Goal: Task Accomplishment & Management: Use online tool/utility

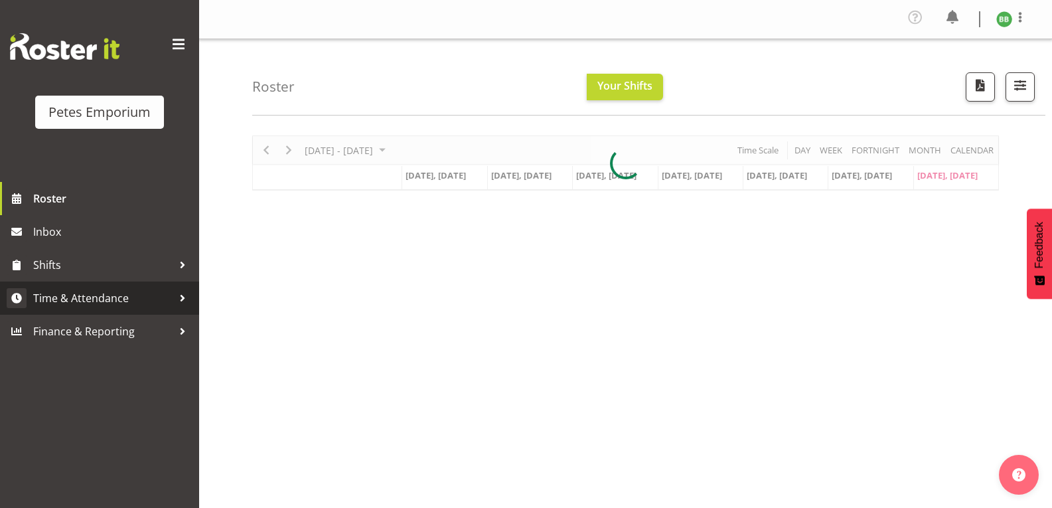
click at [129, 296] on span "Time & Attendance" at bounding box center [102, 298] width 139 height 20
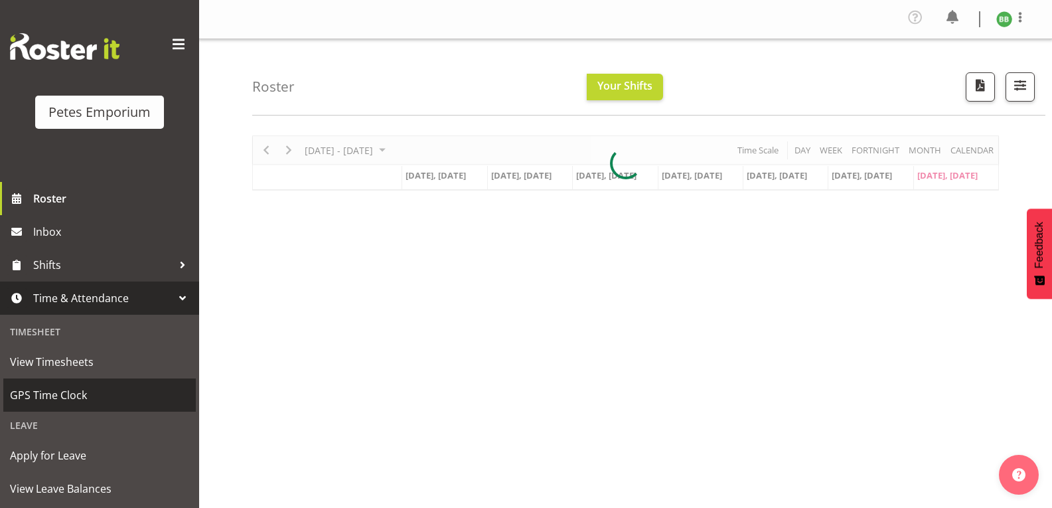
click at [94, 400] on span "GPS Time Clock" at bounding box center [99, 395] width 179 height 20
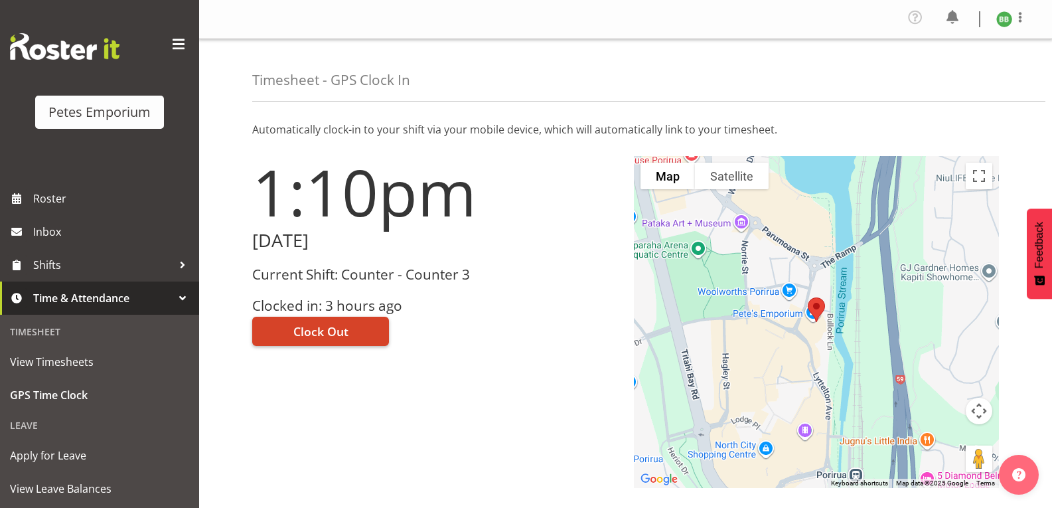
click at [329, 330] on span "Clock Out" at bounding box center [320, 331] width 55 height 17
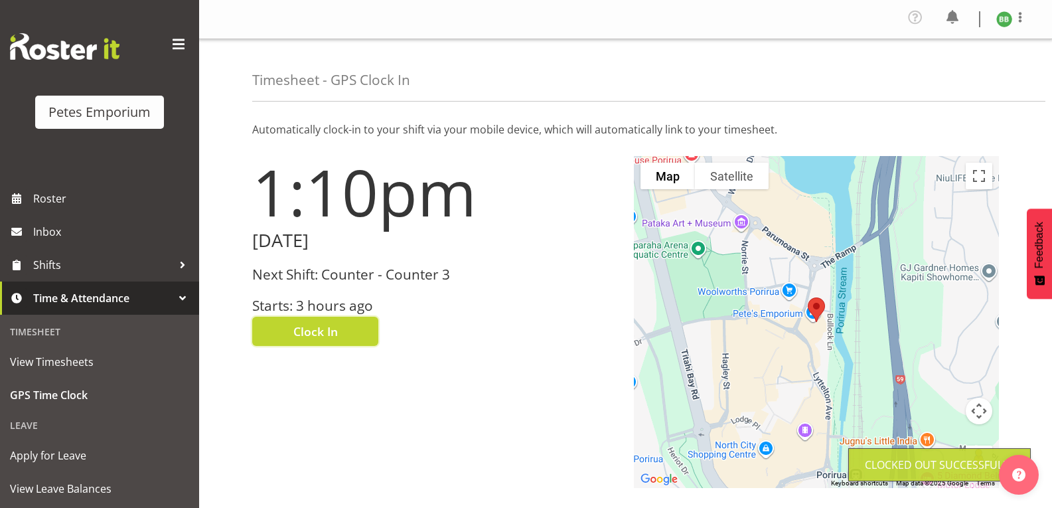
click at [1002, 20] on img at bounding box center [1005, 19] width 16 height 16
click at [952, 71] on link "Log Out" at bounding box center [964, 73] width 127 height 24
